Goal: Information Seeking & Learning: Learn about a topic

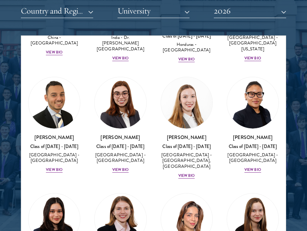
scroll to position [1852, 0]
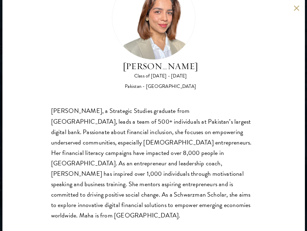
scroll to position [918, 0]
click at [298, 9] on button at bounding box center [297, 8] width 6 height 6
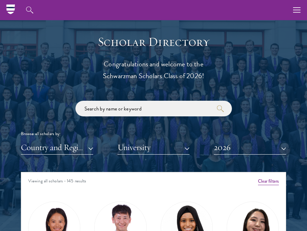
scroll to position [734, 0]
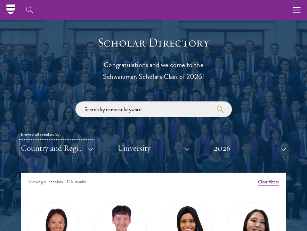
click at [82, 149] on button "Country and Region" at bounding box center [57, 148] width 72 height 14
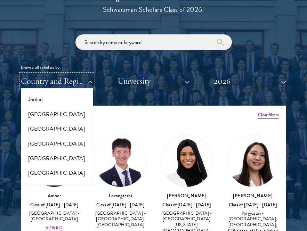
scroll to position [667, 0]
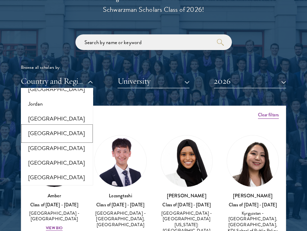
click at [47, 131] on button "[GEOGRAPHIC_DATA]" at bounding box center [57, 133] width 68 height 15
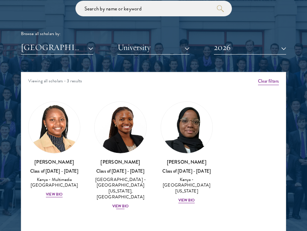
scroll to position [844, 0]
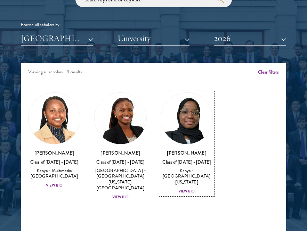
click at [191, 111] on img at bounding box center [186, 118] width 51 height 51
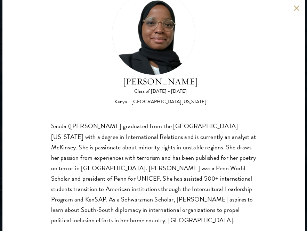
scroll to position [34, 0]
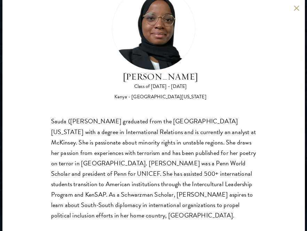
click at [295, 9] on button at bounding box center [297, 8] width 6 height 6
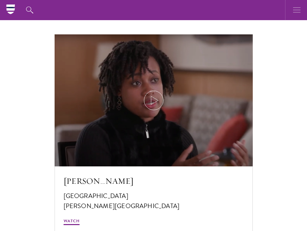
click at [291, 10] on button "button" at bounding box center [297, 10] width 20 height 20
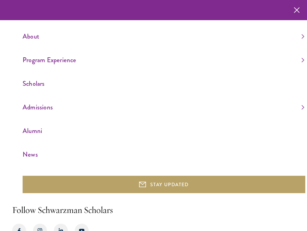
scroll to position [1231, 0]
click at [33, 105] on link "Admissions" at bounding box center [164, 107] width 282 height 11
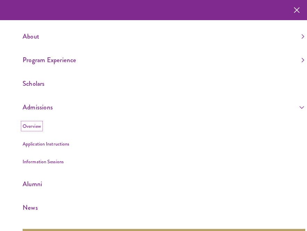
click at [34, 126] on link "Overview" at bounding box center [32, 126] width 18 height 7
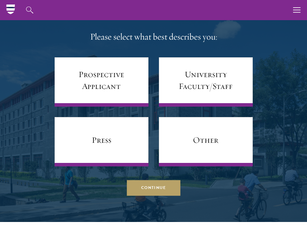
scroll to position [2890, 0]
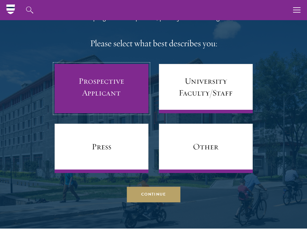
click at [95, 90] on link "Prospective Applicant" at bounding box center [102, 88] width 94 height 49
click at [92, 88] on link "Prospective Applicant" at bounding box center [102, 88] width 94 height 49
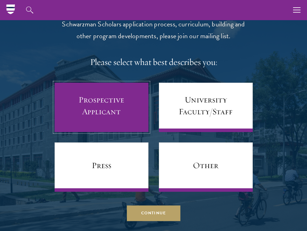
scroll to position [2866, 0]
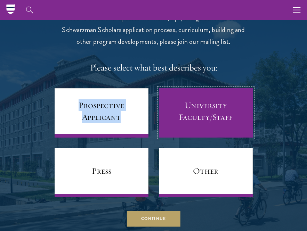
click at [186, 112] on link "University Faculty/Staff" at bounding box center [206, 112] width 94 height 49
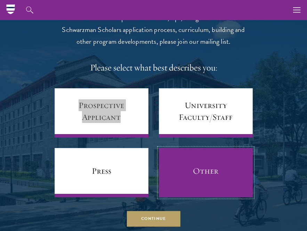
click at [188, 177] on link "Other" at bounding box center [206, 172] width 94 height 49
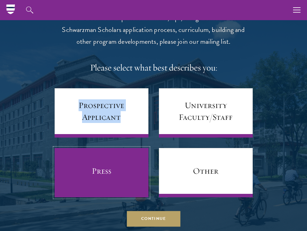
click at [123, 162] on link "Press" at bounding box center [102, 172] width 94 height 49
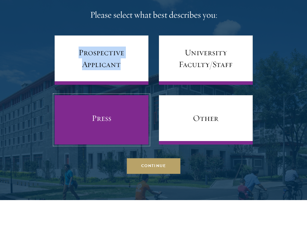
scroll to position [2936, 0]
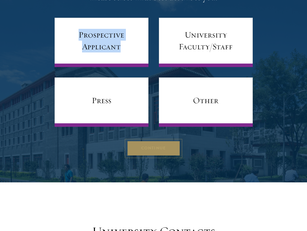
click at [159, 149] on button "Continue" at bounding box center [154, 149] width 54 height 16
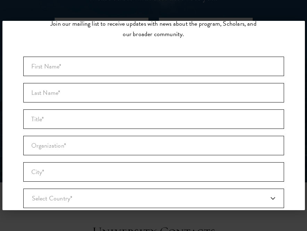
scroll to position [0, 0]
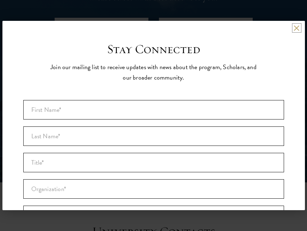
click at [297, 27] on button at bounding box center [297, 28] width 6 height 6
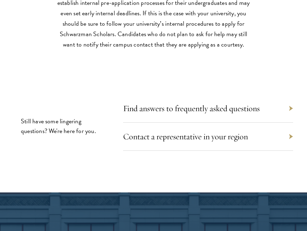
scroll to position [3247, 0]
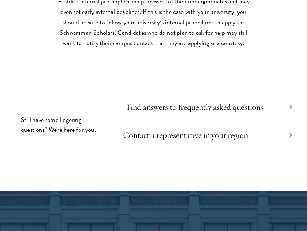
click at [220, 107] on link "Find answers to frequently asked questions" at bounding box center [195, 107] width 137 height 10
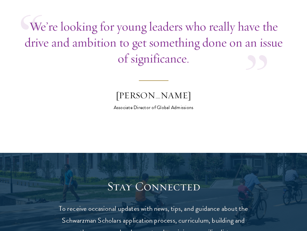
scroll to position [2791, 0]
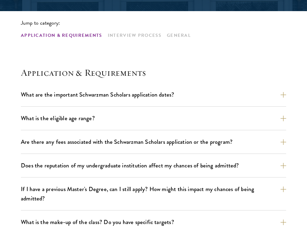
scroll to position [174, 0]
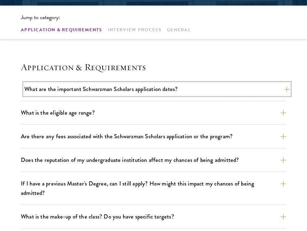
click at [200, 88] on button "What are the important Schwarzman Scholars application dates?" at bounding box center [156, 89] width 265 height 12
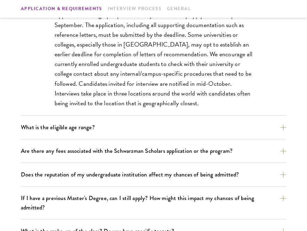
scroll to position [350, 0]
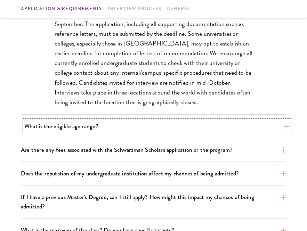
click at [164, 127] on button "What is the eligible age range?" at bounding box center [156, 126] width 265 height 12
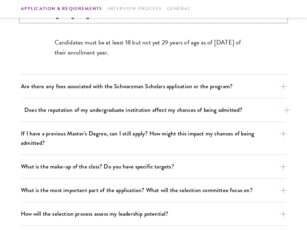
scroll to position [276, 0]
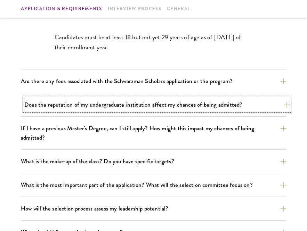
click at [178, 105] on button "Does the reputation of my undergraduate institution affect my chances of being …" at bounding box center [156, 105] width 265 height 12
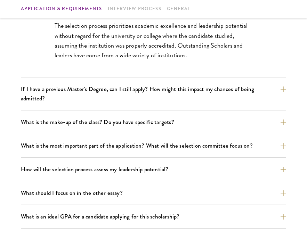
scroll to position [335, 0]
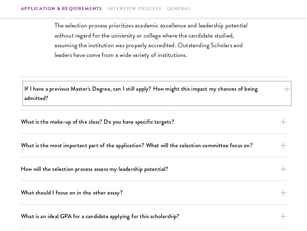
click at [188, 93] on button "If I have a previous Master's Degree, can I still apply? How might this impact …" at bounding box center [156, 94] width 265 height 22
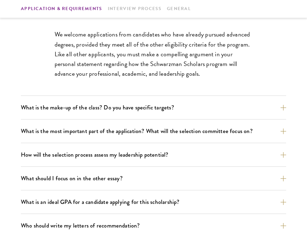
scroll to position [363, 0]
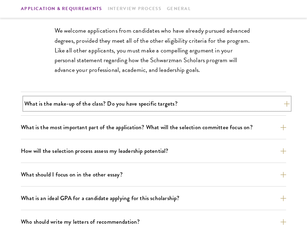
click at [179, 102] on button "What is the make-up of the class? Do you have specific targets?" at bounding box center [156, 104] width 265 height 12
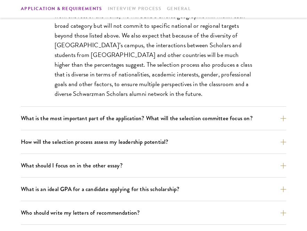
scroll to position [431, 0]
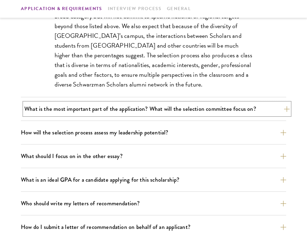
click at [167, 109] on button "What is the most important part of the application? What will the selection com…" at bounding box center [156, 109] width 265 height 12
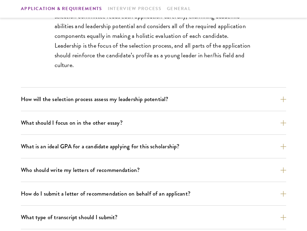
scroll to position [442, 0]
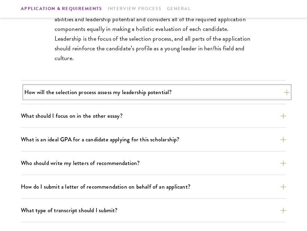
click at [160, 92] on button "How will the selection process assess my leadership potential?" at bounding box center [156, 92] width 265 height 12
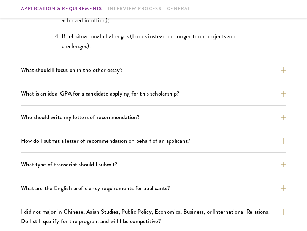
scroll to position [732, 0]
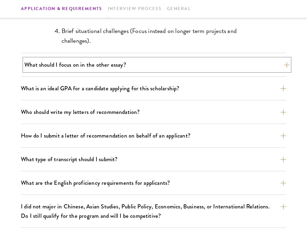
click at [128, 64] on button "What should I focus on in the other essay?" at bounding box center [156, 65] width 265 height 12
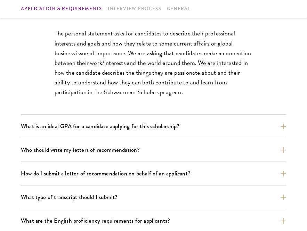
scroll to position [464, 0]
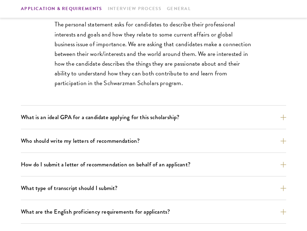
click at [120, 109] on div "What are the important Schwarzman Scholars application dates? Applicants who ho…" at bounding box center [153, 82] width 265 height 578
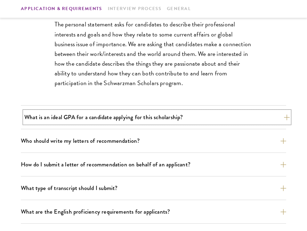
click at [120, 113] on button "What is an ideal GPA for a candidate applying for this scholarship?" at bounding box center [156, 117] width 265 height 12
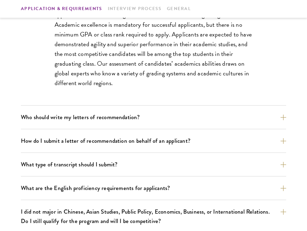
scroll to position [509, 0]
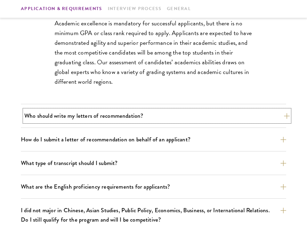
click at [120, 116] on button "Who should write my letters of recommendation?" at bounding box center [156, 116] width 265 height 12
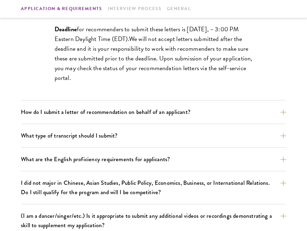
scroll to position [717, 0]
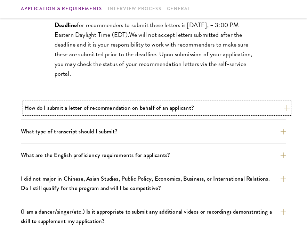
click at [128, 111] on button "How do I submit a letter of recommendation on behalf of an applicant?" at bounding box center [156, 108] width 265 height 12
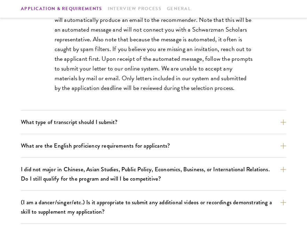
scroll to position [563, 0]
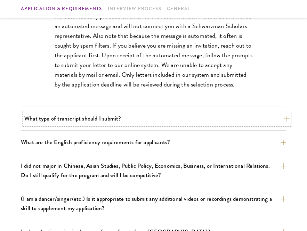
click at [107, 120] on button "What type of transcript should I submit?" at bounding box center [156, 119] width 265 height 12
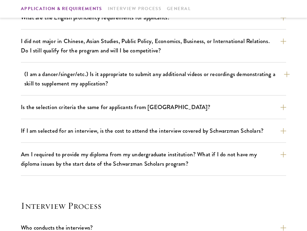
scroll to position [679, 0]
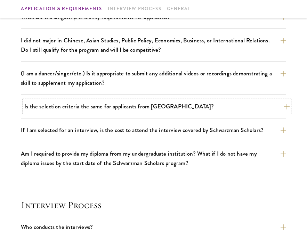
click at [149, 108] on button "Is the selection criteria the same for applicants from China?" at bounding box center [156, 107] width 265 height 12
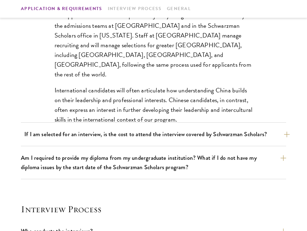
scroll to position [683, 0]
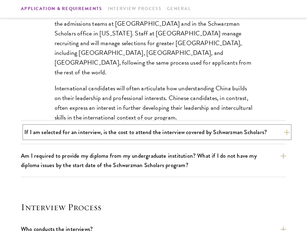
click at [156, 135] on button "If I am selected for an interview, is the cost to attend the interview covered …" at bounding box center [156, 132] width 265 height 12
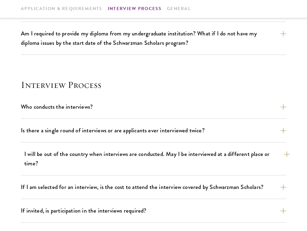
scroll to position [731, 0]
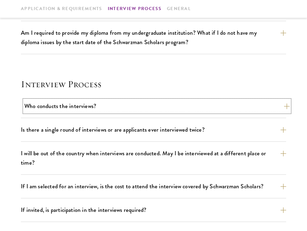
click at [151, 108] on button "Who conducts the interviews?" at bounding box center [156, 106] width 265 height 12
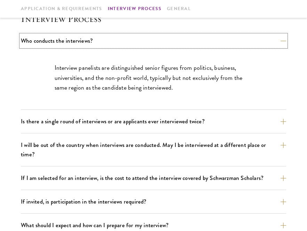
scroll to position [750, 0]
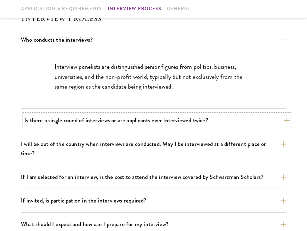
click at [144, 121] on button "Is there a single round of interviews or are applicants ever interviewed twice?" at bounding box center [156, 120] width 265 height 12
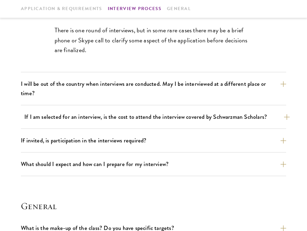
scroll to position [814, 0]
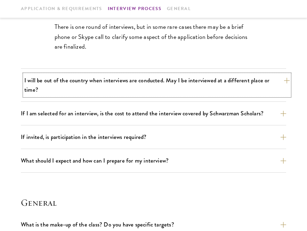
click at [148, 81] on button "I will be out of the country when interviews are conducted. May I be interviewe…" at bounding box center [156, 85] width 265 height 22
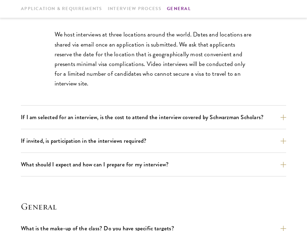
scroll to position [851, 0]
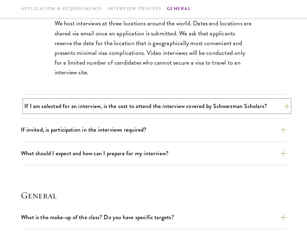
click at [155, 107] on button "If I am selected for an interview, is the cost to attend the interview covered …" at bounding box center [156, 106] width 265 height 12
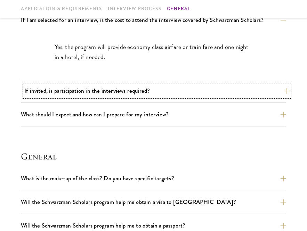
click at [148, 90] on button "If invited, is participation in the interviews required?" at bounding box center [156, 91] width 265 height 12
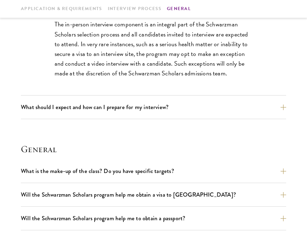
scroll to position [900, 0]
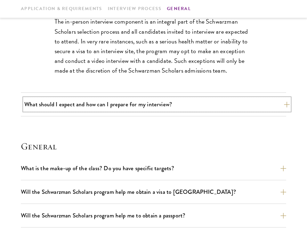
click at [136, 108] on button "What should I expect and how can I prepare for my interview?" at bounding box center [156, 104] width 265 height 12
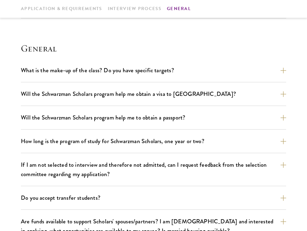
scroll to position [1300, 0]
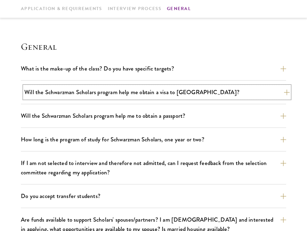
click at [150, 97] on button "Will the Schwarzman Scholars program help me obtain a visa to China?" at bounding box center [156, 92] width 265 height 12
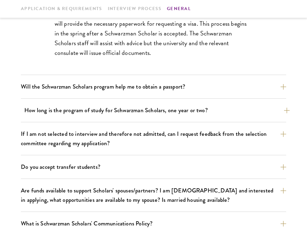
scroll to position [1022, 0]
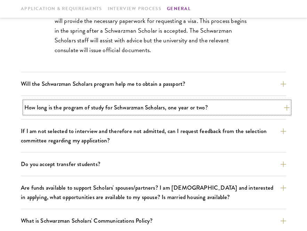
click at [158, 105] on button "How long is the program of study for Schwarzman Scholars, one year or two?" at bounding box center [156, 108] width 265 height 12
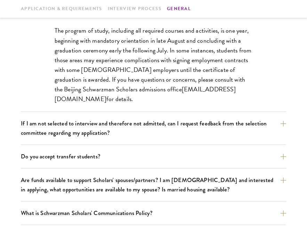
scroll to position [1055, 0]
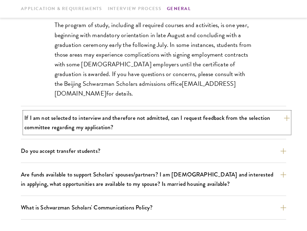
click at [156, 127] on button "If I am not selected to interview and therefore not admitted, can I request fee…" at bounding box center [156, 123] width 265 height 22
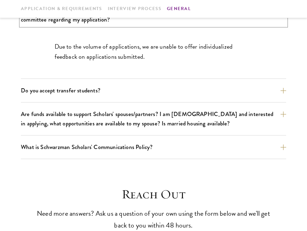
scroll to position [1082, 0]
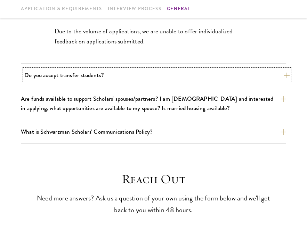
click at [150, 75] on button "Do you accept transfer students?" at bounding box center [156, 75] width 265 height 12
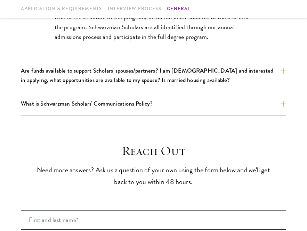
scroll to position [1123, 0]
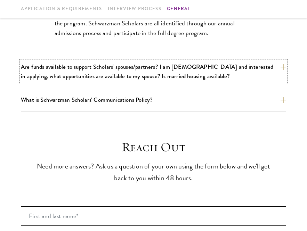
click at [150, 74] on button "Are funds available to support Scholars' spouses/partners? I am married and int…" at bounding box center [153, 72] width 265 height 22
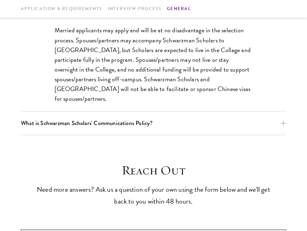
scroll to position [1143, 0]
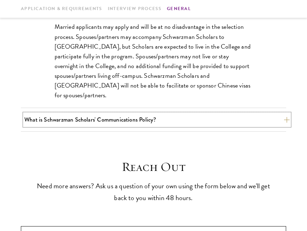
click at [140, 114] on button "What is Schwarzman Scholars' Communications Policy?" at bounding box center [156, 120] width 265 height 12
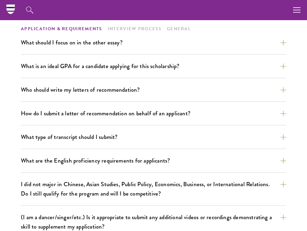
scroll to position [0, 0]
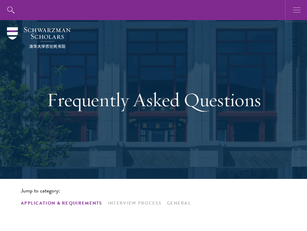
click at [298, 6] on icon "button" at bounding box center [297, 10] width 8 height 20
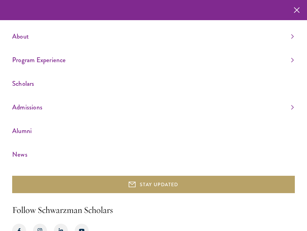
scroll to position [6, 0]
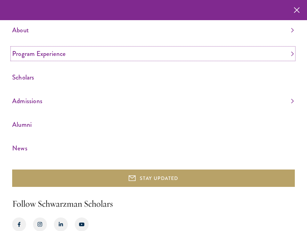
click at [43, 55] on link "Program Experience" at bounding box center [153, 53] width 282 height 11
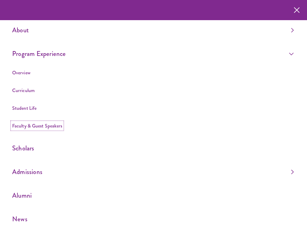
click at [47, 125] on link "Faculty & Guest Speakers" at bounding box center [37, 125] width 50 height 7
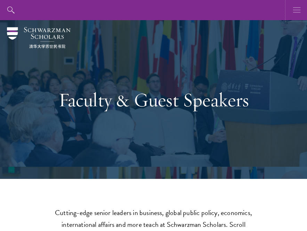
click at [297, 10] on use "button" at bounding box center [296, 9] width 7 height 5
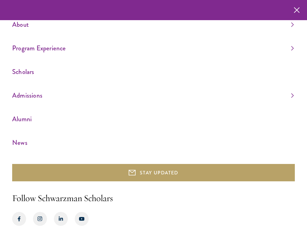
scroll to position [17, 0]
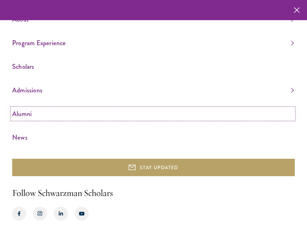
click at [27, 114] on link "Alumni" at bounding box center [153, 113] width 282 height 11
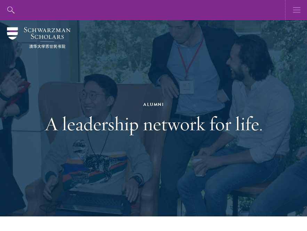
click at [298, 10] on icon "button" at bounding box center [297, 10] width 8 height 20
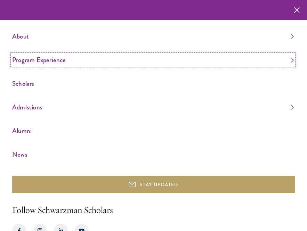
click at [49, 62] on link "Program Experience" at bounding box center [153, 59] width 282 height 11
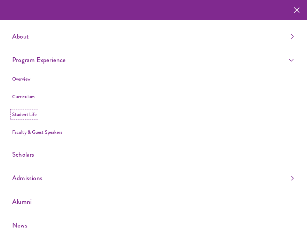
click at [32, 117] on link "Student Life" at bounding box center [24, 114] width 24 height 7
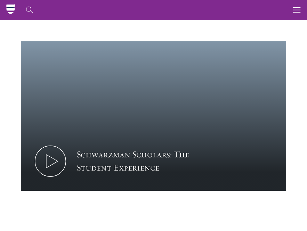
scroll to position [343, 0]
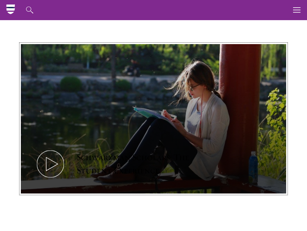
click at [50, 149] on icon at bounding box center [50, 164] width 31 height 31
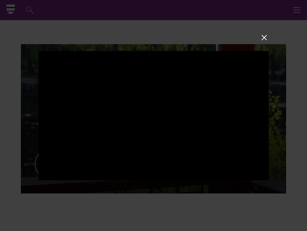
click at [263, 39] on button at bounding box center [264, 37] width 9 height 9
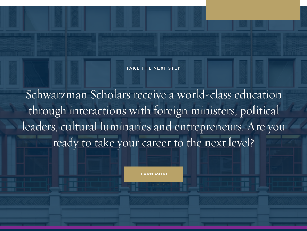
scroll to position [3290, 0]
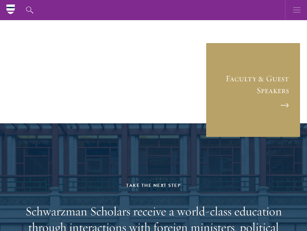
click at [295, 9] on icon "button" at bounding box center [297, 10] width 8 height 20
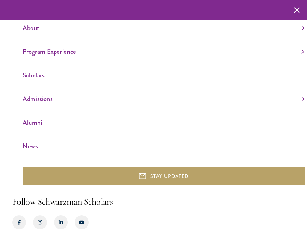
scroll to position [0, 0]
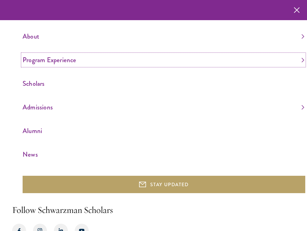
click at [47, 63] on link "Program Experience" at bounding box center [164, 59] width 282 height 11
